Goal: Task Accomplishment & Management: Complete application form

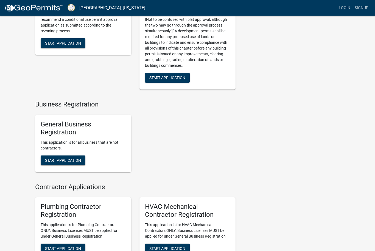
scroll to position [893, 0]
click at [62, 166] on button "Start Application" at bounding box center [63, 161] width 45 height 10
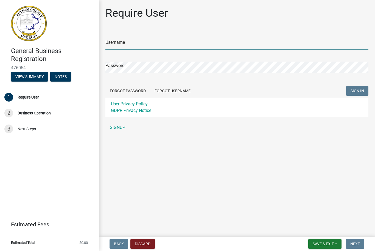
click at [276, 45] on input "Username" at bounding box center [236, 43] width 263 height 11
type input "[PERSON_NAME][EMAIL_ADDRESS][DOMAIN_NAME]"
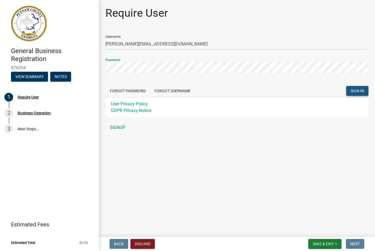
click at [360, 95] on button "SIGN IN" at bounding box center [357, 91] width 22 height 10
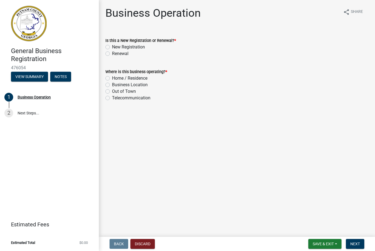
click at [112, 45] on label "New Registration" at bounding box center [128, 47] width 33 height 7
click at [112, 45] on input "New Registration" at bounding box center [114, 46] width 4 height 4
radio input "true"
click at [112, 83] on label "Business Location" at bounding box center [130, 85] width 36 height 7
click at [112, 83] on input "Business Location" at bounding box center [114, 84] width 4 height 4
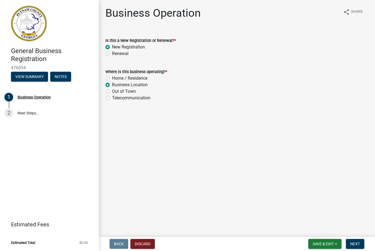
radio input "true"
click at [357, 243] on span "Next" at bounding box center [355, 244] width 10 height 4
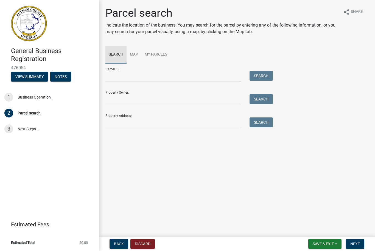
click at [120, 54] on link "Search" at bounding box center [115, 55] width 21 height 18
click at [136, 55] on link "Map" at bounding box center [133, 55] width 15 height 18
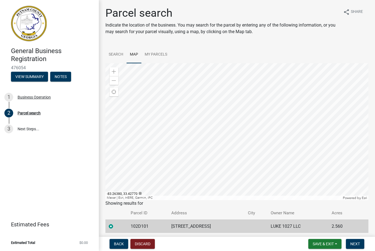
click at [296, 226] on td "LUKE 1027 LLC" at bounding box center [297, 226] width 61 height 13
click at [312, 222] on td "LUKE 1027 LLC" at bounding box center [297, 226] width 61 height 13
click at [116, 54] on link "Search" at bounding box center [115, 55] width 21 height 18
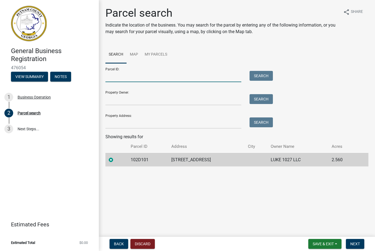
click at [230, 71] on input "Parcel ID:" at bounding box center [173, 76] width 136 height 11
type input "102D101"
click at [177, 100] on input "Property Owner:" at bounding box center [173, 99] width 136 height 11
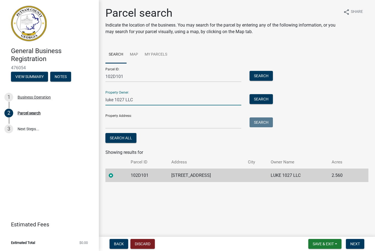
type input "luke 1027 LLC"
click at [155, 123] on input "Property Address:" at bounding box center [173, 123] width 136 height 11
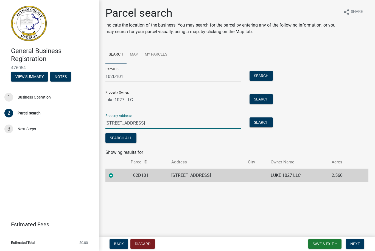
type input "[STREET_ADDRESS]"
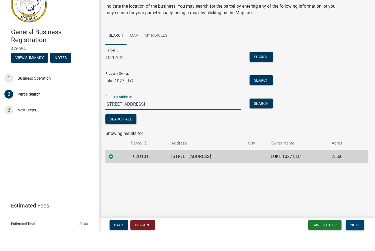
click at [356, 242] on span "Next" at bounding box center [355, 244] width 10 height 4
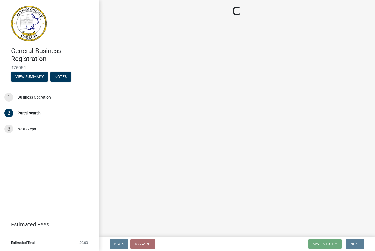
select select "GA"
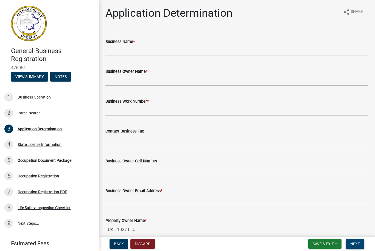
scroll to position [9, 0]
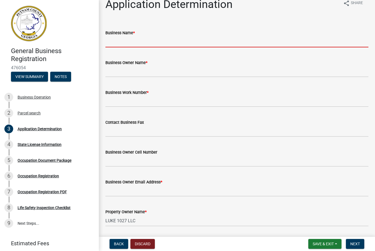
click at [190, 41] on input "Business Name *" at bounding box center [236, 41] width 263 height 11
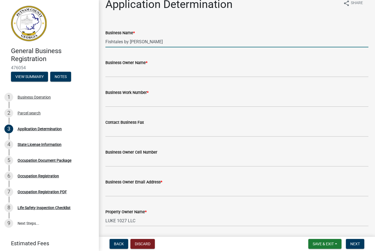
type input "Fishtales by [PERSON_NAME]"
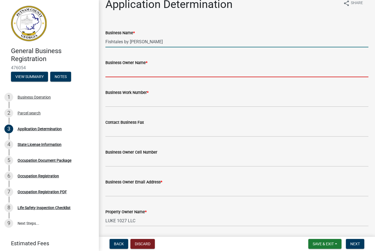
click at [199, 72] on input "Business Owner Name *" at bounding box center [236, 71] width 263 height 11
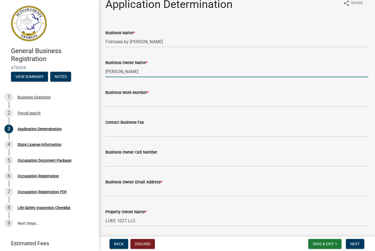
type input "[PERSON_NAME]"
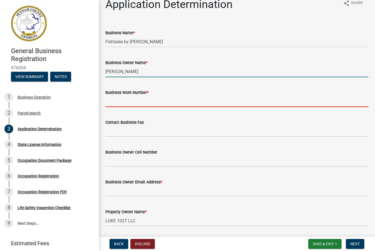
click at [216, 102] on input "Business Work Number *" at bounding box center [236, 101] width 263 height 11
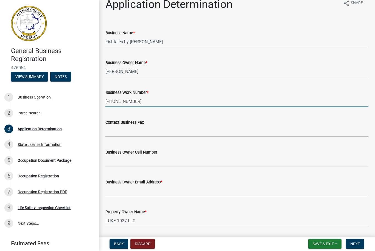
type input "[PHONE_NUMBER]"
click at [208, 160] on input "Business Owner Cell Number" at bounding box center [236, 161] width 263 height 11
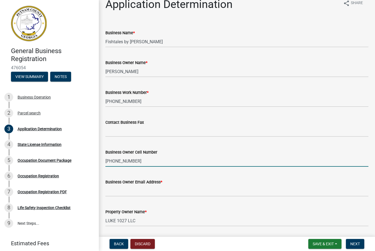
type input "[PHONE_NUMBER]"
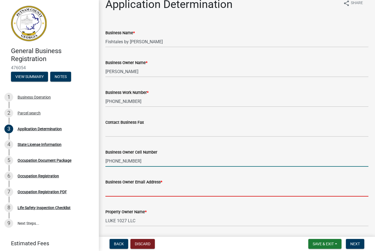
click at [199, 188] on input "Business Owner Email Address *" at bounding box center [236, 191] width 263 height 11
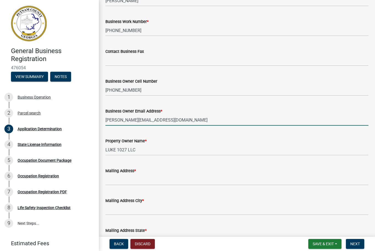
scroll to position [81, 0]
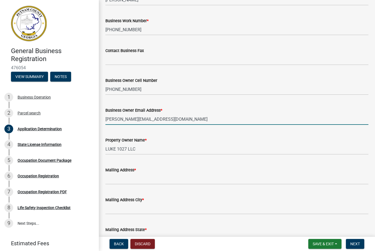
type input "[PERSON_NAME][EMAIL_ADDRESS][DOMAIN_NAME]"
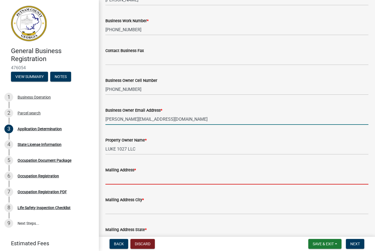
click at [180, 180] on input "Mailing Address *" at bounding box center [236, 179] width 263 height 11
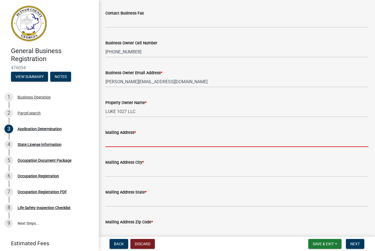
scroll to position [120, 0]
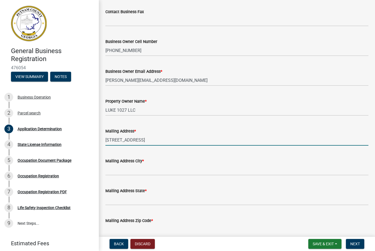
type input "[STREET_ADDRESS]"
click at [186, 169] on input "Mailing Address City *" at bounding box center [236, 170] width 263 height 11
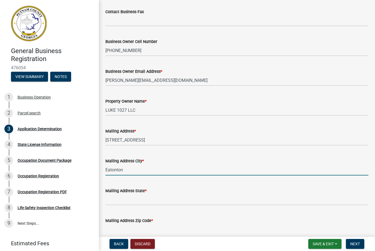
type input "Eatonton"
click at [221, 193] on div "Mailing Address State *" at bounding box center [236, 191] width 263 height 7
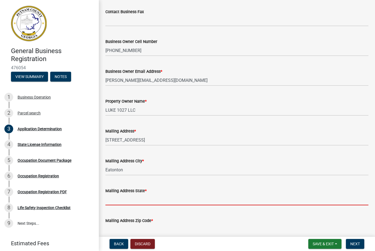
click at [193, 200] on input "Mailing Address State *" at bounding box center [236, 199] width 263 height 11
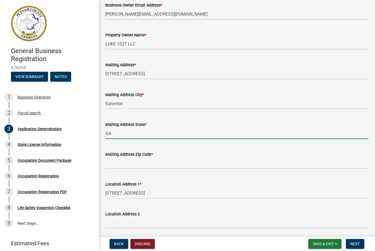
scroll to position [189, 0]
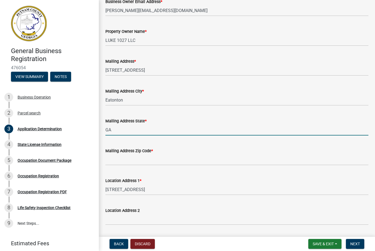
type input "GA"
click at [208, 164] on input "Mailing Address Zip Code *" at bounding box center [236, 159] width 263 height 11
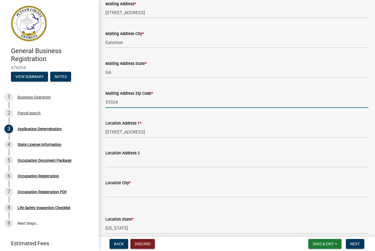
scroll to position [259, 0]
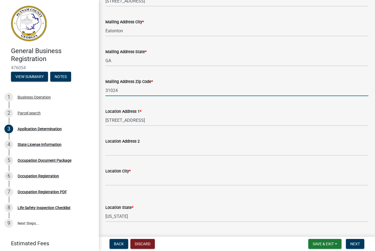
type input "31024"
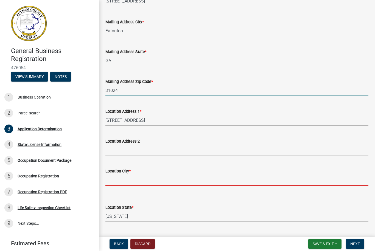
click at [182, 179] on input "Location City *" at bounding box center [236, 180] width 263 height 11
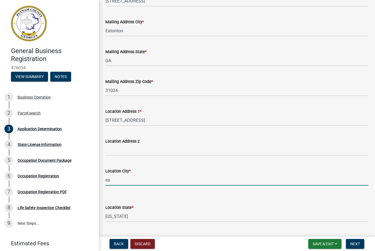
type input "e"
type input "Eatonton"
click at [250, 216] on select "Select Item... [US_STATE] [US_STATE] [US_STATE] [US_STATE] [US_STATE] [US_STATE…" at bounding box center [236, 216] width 263 height 11
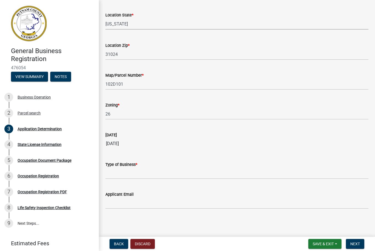
scroll to position [452, 0]
click at [303, 177] on input "Type of Business *" at bounding box center [236, 173] width 263 height 11
type input "Retail Boutique"
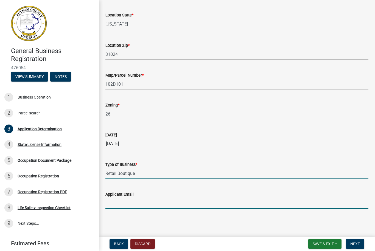
click at [199, 202] on input "Applicant Email" at bounding box center [236, 203] width 263 height 11
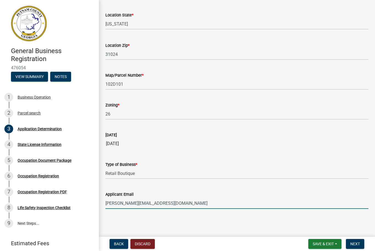
type input "[PERSON_NAME][EMAIL_ADDRESS][DOMAIN_NAME]"
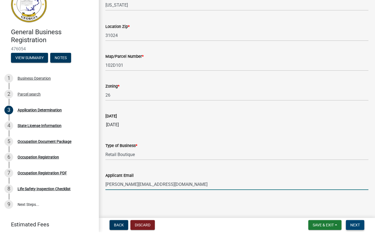
click at [358, 242] on span "Next" at bounding box center [355, 244] width 10 height 4
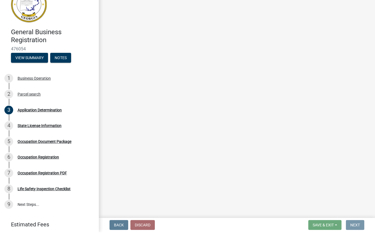
scroll to position [0, 0]
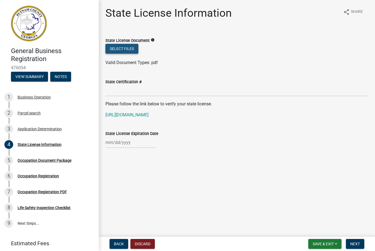
click at [132, 47] on button "Select files" at bounding box center [121, 49] width 33 height 10
click at [134, 49] on button "Select files" at bounding box center [121, 49] width 33 height 10
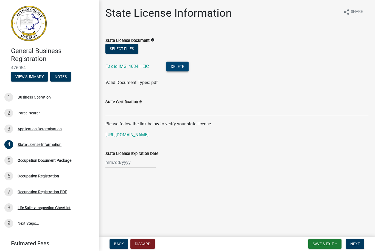
click at [180, 69] on button "Delete" at bounding box center [177, 67] width 22 height 10
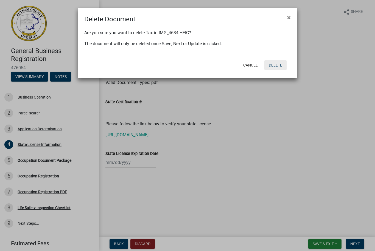
click at [272, 69] on button "Delete" at bounding box center [275, 65] width 22 height 10
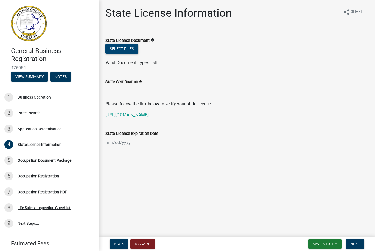
click at [133, 48] on button "Select files" at bounding box center [121, 49] width 33 height 10
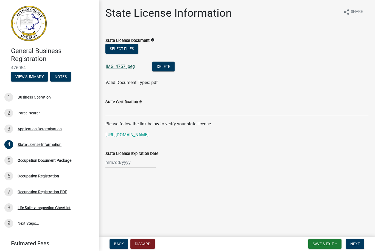
click at [131, 64] on link "IMG_4757.jpeg" at bounding box center [120, 66] width 29 height 5
click at [168, 64] on button "Delete" at bounding box center [163, 67] width 22 height 10
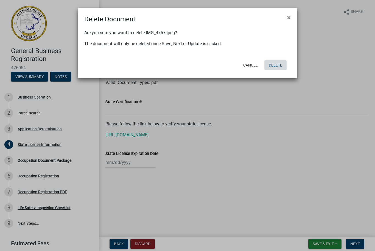
click at [276, 62] on button "Delete" at bounding box center [275, 65] width 22 height 10
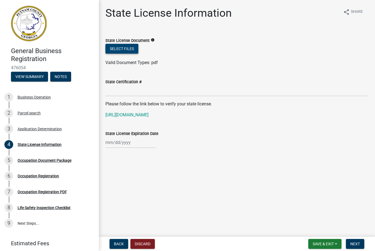
click at [129, 49] on button "Select files" at bounding box center [121, 49] width 33 height 10
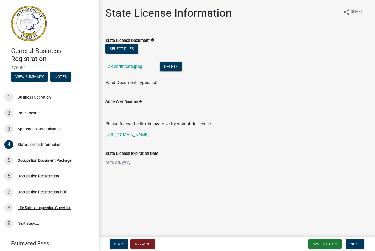
click at [137, 100] on label "State Certification #" at bounding box center [123, 102] width 36 height 4
click at [137, 105] on input "State Certification #" at bounding box center [236, 110] width 263 height 11
click at [148, 135] on link "[URL][DOMAIN_NAME]" at bounding box center [126, 134] width 43 height 5
